Goal: Check status: Check status

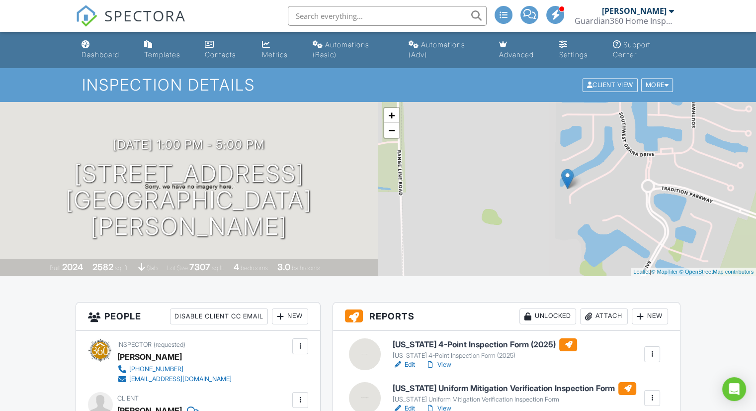
click at [445, 364] on link "View" at bounding box center [438, 364] width 26 height 10
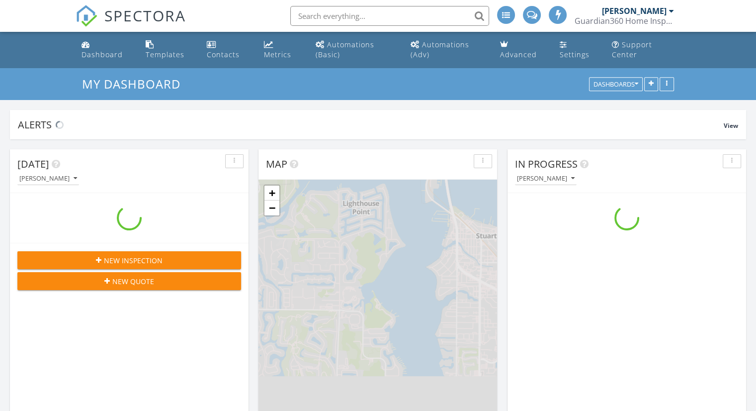
scroll to position [1044, 771]
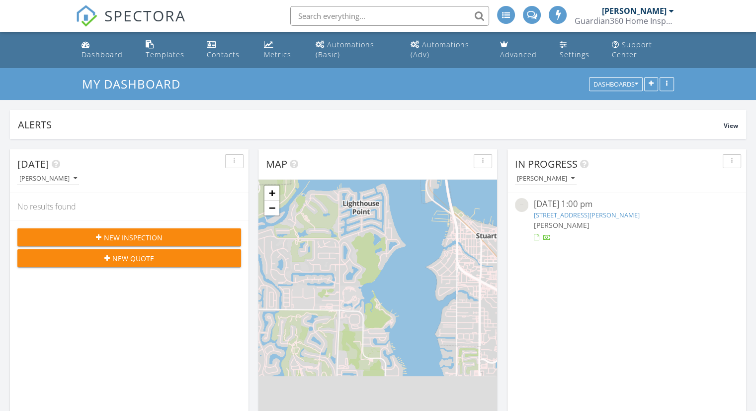
click at [584, 208] on div "08/26/25 1:00 pm" at bounding box center [626, 204] width 186 height 12
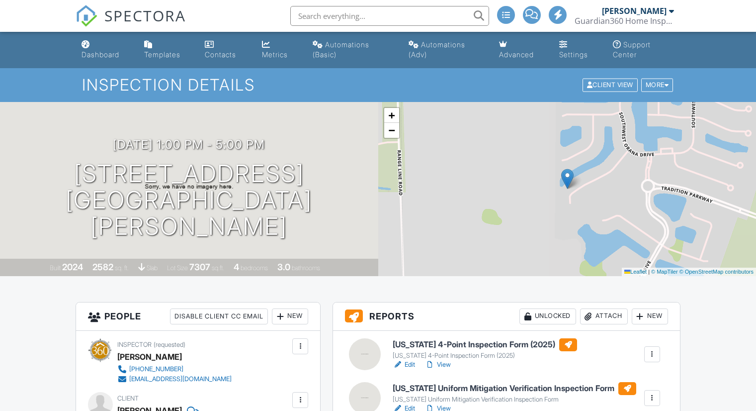
click at [443, 359] on link "View" at bounding box center [438, 364] width 26 height 10
